Goal: Information Seeking & Learning: Understand process/instructions

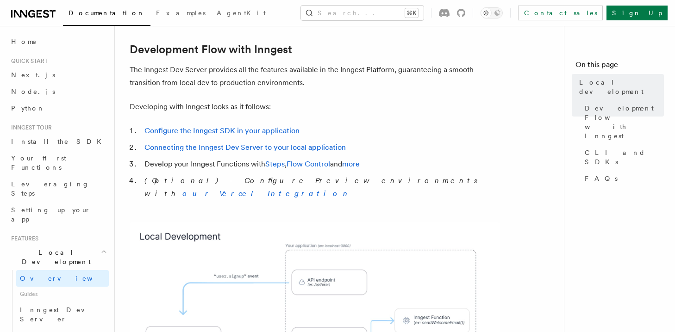
scroll to position [539, 0]
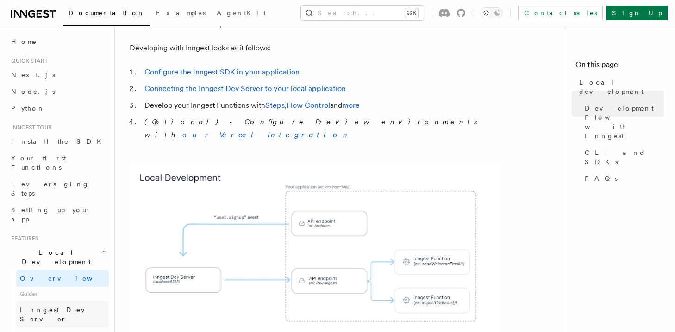
click at [83, 302] on link "Inngest Dev Server" at bounding box center [62, 315] width 93 height 26
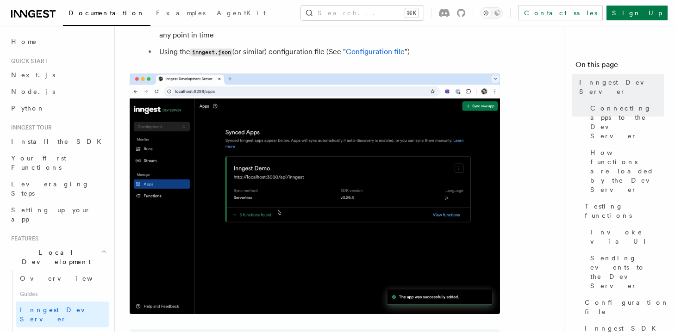
scroll to position [438, 0]
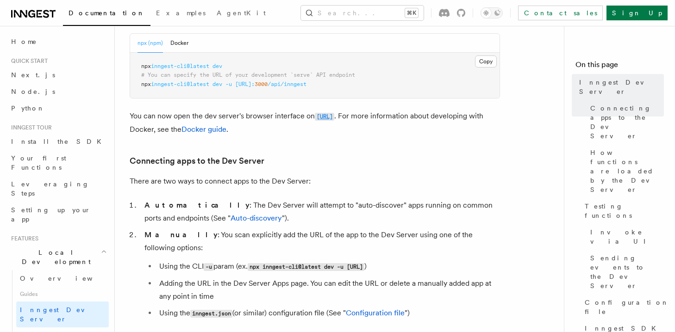
click at [334, 117] on code "[URL]" at bounding box center [324, 117] width 19 height 8
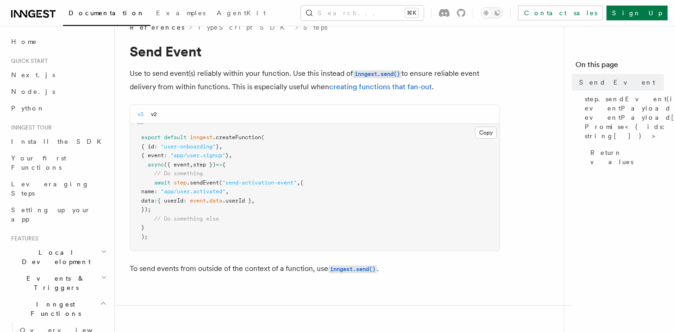
scroll to position [19, 0]
